Goal: Task Accomplishment & Management: Manage account settings

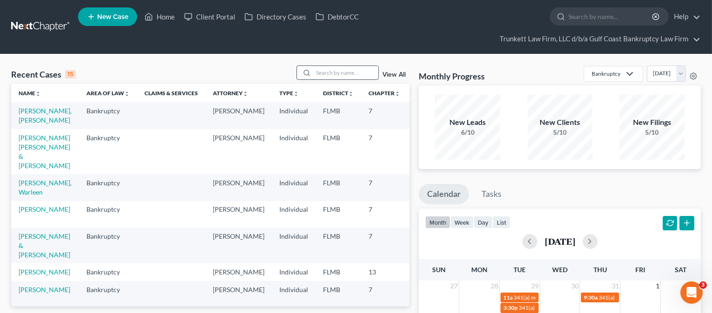
click at [327, 70] on input "search" at bounding box center [345, 72] width 65 height 13
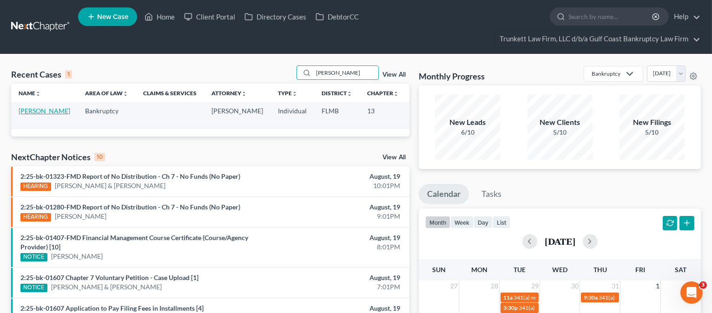
type input "[PERSON_NAME]"
click at [27, 115] on link "[PERSON_NAME]" at bounding box center [45, 111] width 52 height 8
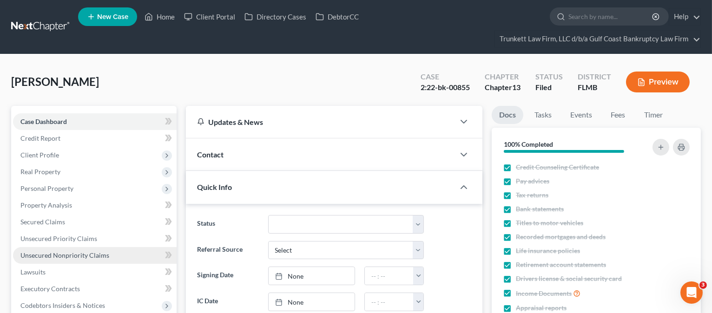
click at [47, 254] on span "Unsecured Nonpriority Claims" at bounding box center [64, 255] width 89 height 8
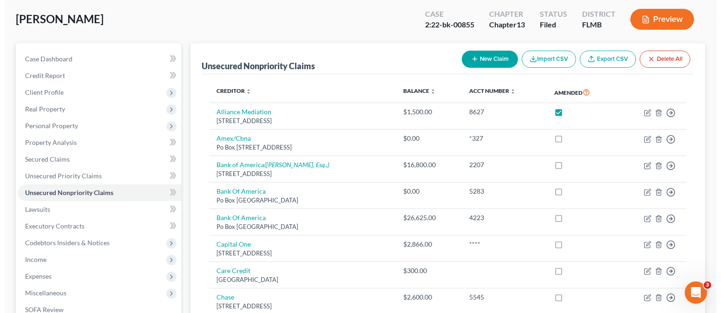
scroll to position [124, 0]
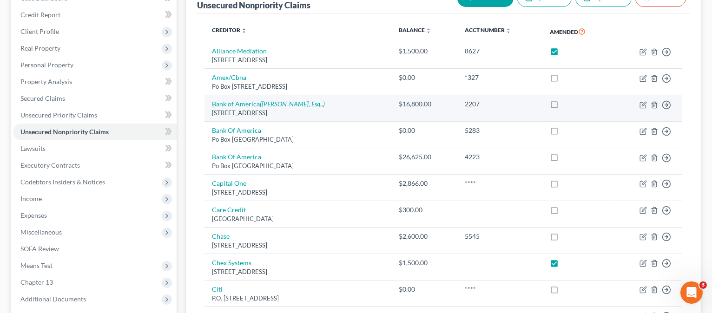
drag, startPoint x: 207, startPoint y: 97, endPoint x: 325, endPoint y: 112, distance: 118.9
click at [325, 112] on td "Bank of America ([PERSON_NAME], Esq.,) [STREET_ADDRESS]" at bounding box center [297, 108] width 187 height 26
click at [643, 104] on icon "button" at bounding box center [642, 104] width 7 height 7
select select "7"
select select "0"
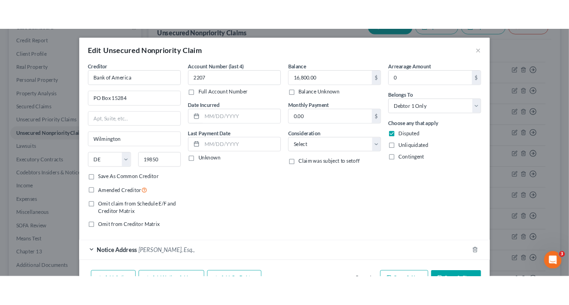
scroll to position [56, 0]
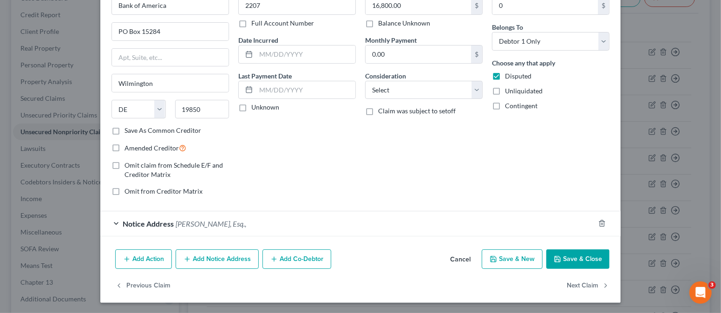
click at [577, 256] on button "Save & Close" at bounding box center [577, 259] width 63 height 20
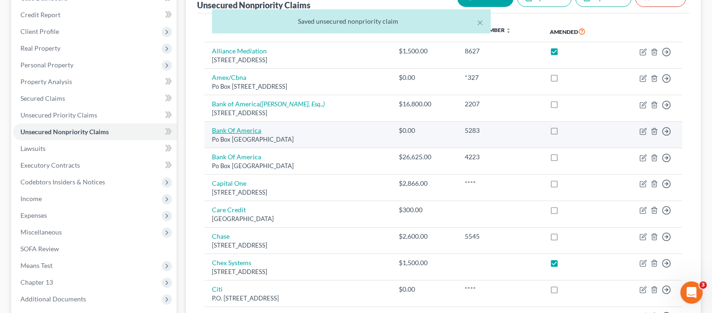
copy td "Bank of America ([PERSON_NAME], Esq.,) [STREET_ADDRESS]"
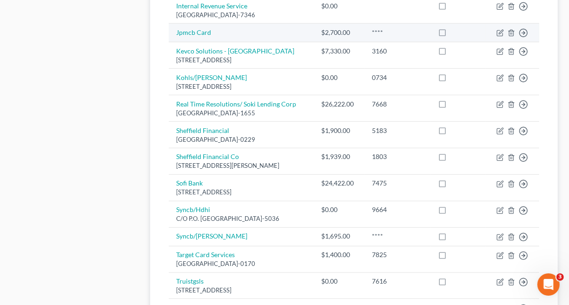
scroll to position [495, 0]
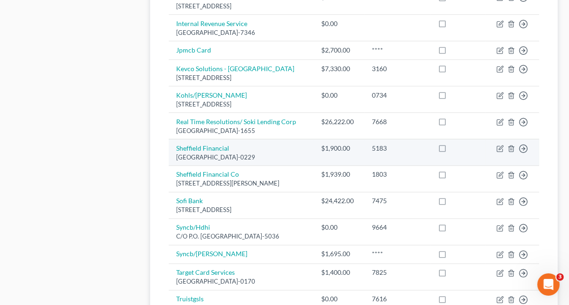
drag, startPoint x: 172, startPoint y: 158, endPoint x: 296, endPoint y: 169, distance: 124.0
click at [296, 165] on td "[GEOGRAPHIC_DATA]-0229" at bounding box center [241, 152] width 145 height 26
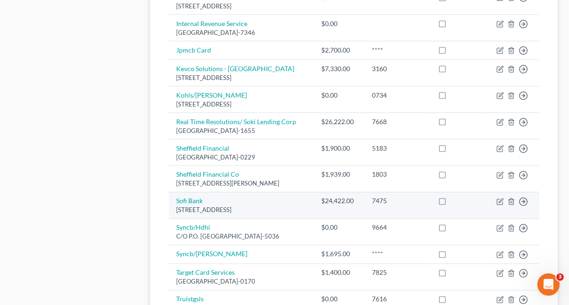
copy td "[GEOGRAPHIC_DATA]-0229"
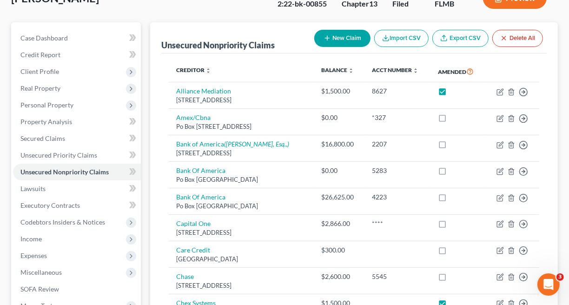
scroll to position [62, 0]
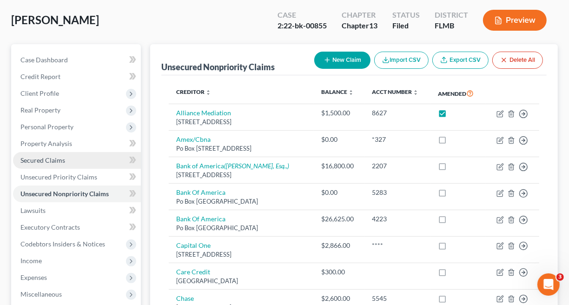
click at [54, 156] on span "Secured Claims" at bounding box center [42, 160] width 45 height 8
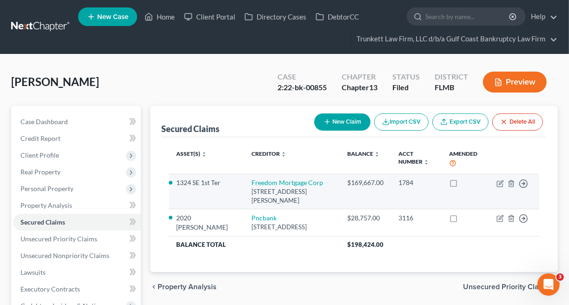
drag, startPoint x: 232, startPoint y: 180, endPoint x: 269, endPoint y: 196, distance: 40.4
click at [269, 196] on td "Freedom Mortgage Corp [STREET_ADDRESS][PERSON_NAME]" at bounding box center [292, 191] width 96 height 35
copy td "Freedom Mortgage Corp [STREET_ADDRESS][PERSON_NAME]"
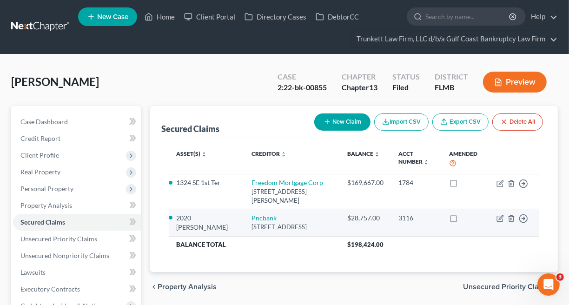
drag, startPoint x: 243, startPoint y: 234, endPoint x: 215, endPoint y: 221, distance: 30.6
click at [215, 221] on tr "2020 Kia Sorrento Pncbank [STREET_ADDRESS] $28,757.00 3116 Move to E Move to F …" at bounding box center [354, 222] width 370 height 27
click at [254, 231] on div "[STREET_ADDRESS]" at bounding box center [291, 227] width 81 height 9
drag, startPoint x: 256, startPoint y: 234, endPoint x: 227, endPoint y: 226, distance: 29.4
click at [227, 226] on tr "2020 Kia Sorrento Pncbank [STREET_ADDRESS] $28,757.00 3116 Move to E Move to F …" at bounding box center [354, 222] width 370 height 27
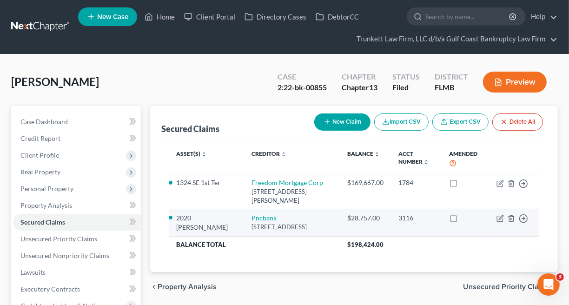
copy tr "Pncbank [STREET_ADDRESS]"
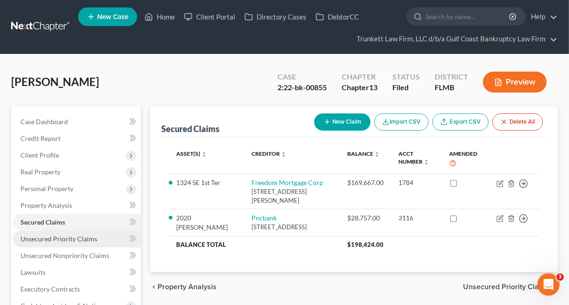
click at [76, 230] on link "Unsecured Priority Claims" at bounding box center [77, 238] width 128 height 17
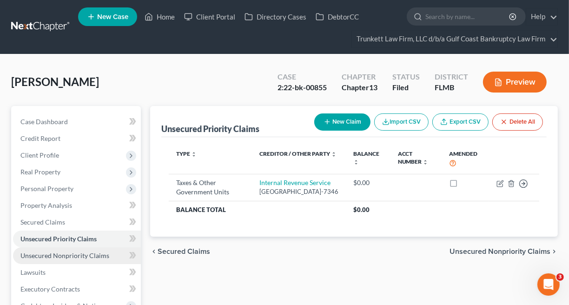
click at [78, 249] on link "Unsecured Nonpriority Claims" at bounding box center [77, 255] width 128 height 17
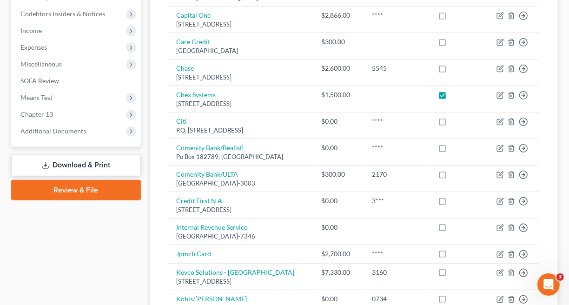
scroll to position [309, 0]
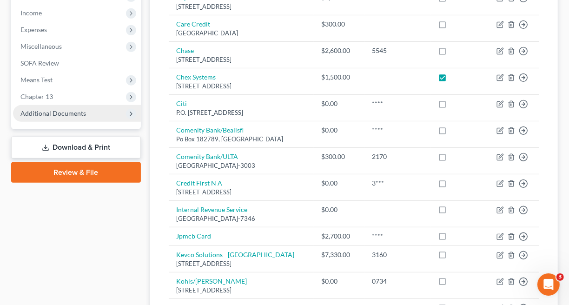
click at [46, 112] on span "Additional Documents" at bounding box center [53, 113] width 66 height 8
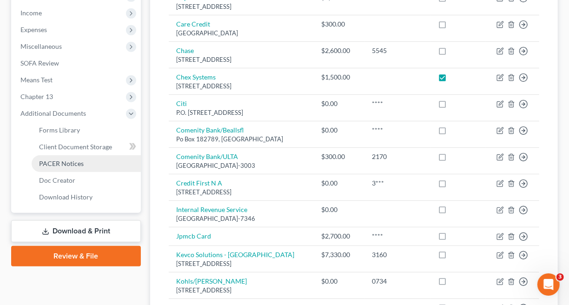
click at [55, 159] on span "PACER Notices" at bounding box center [61, 163] width 45 height 8
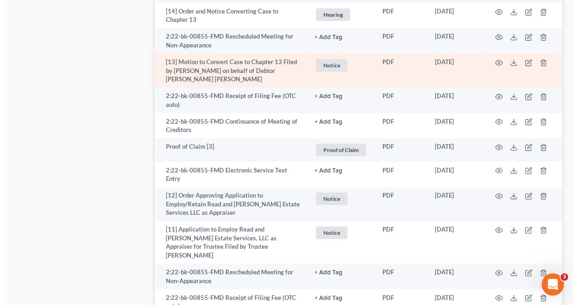
scroll to position [2106, 0]
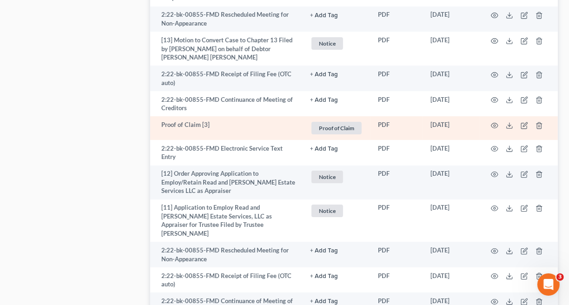
click at [490, 116] on td at bounding box center [518, 128] width 78 height 24
click at [493, 122] on icon "button" at bounding box center [494, 125] width 7 height 7
